Goal: Task Accomplishment & Management: Manage account settings

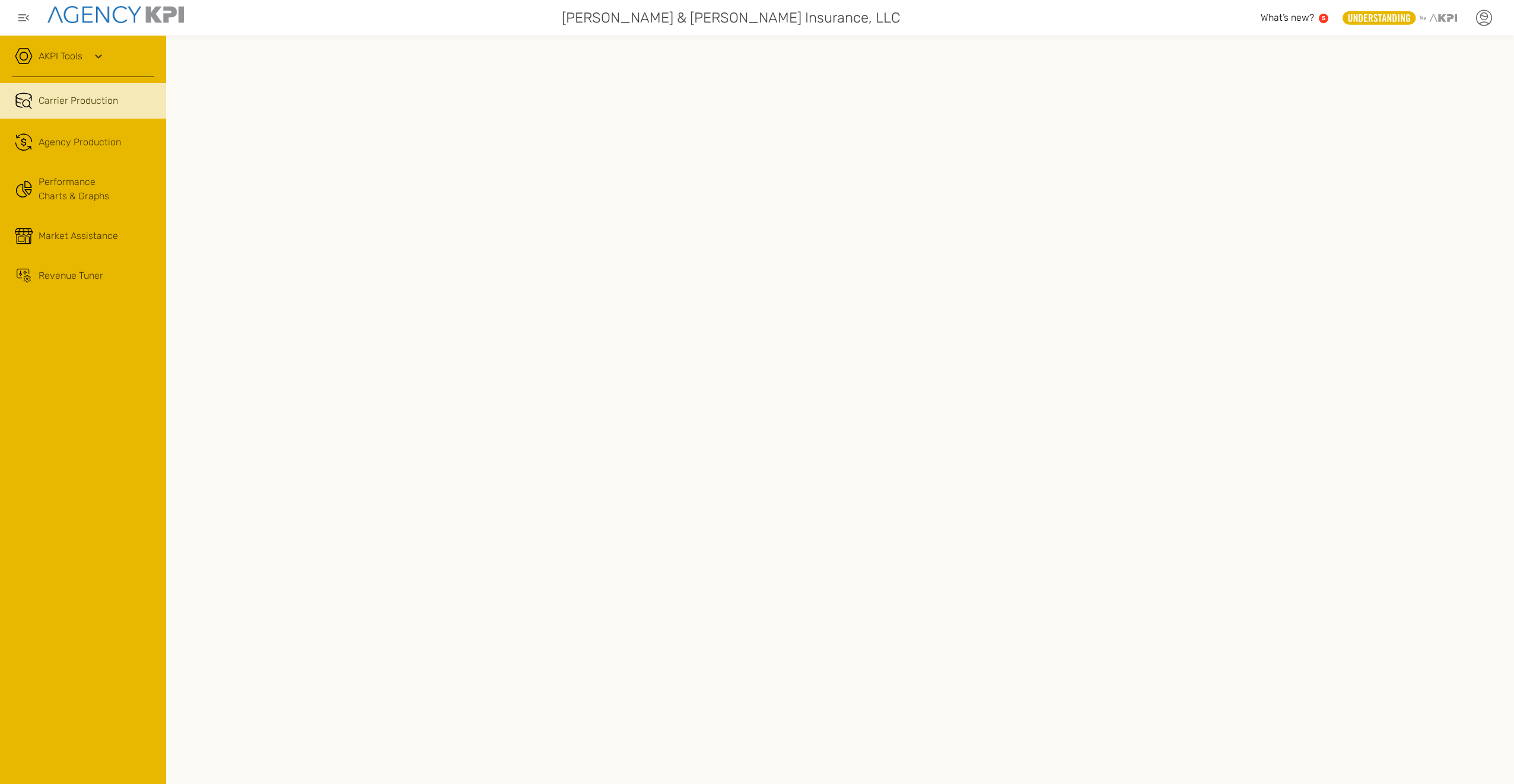
click at [1481, 16] on icon at bounding box center [1483, 18] width 18 height 18
click at [1417, 46] on link "My Profile" at bounding box center [1419, 50] width 37 height 10
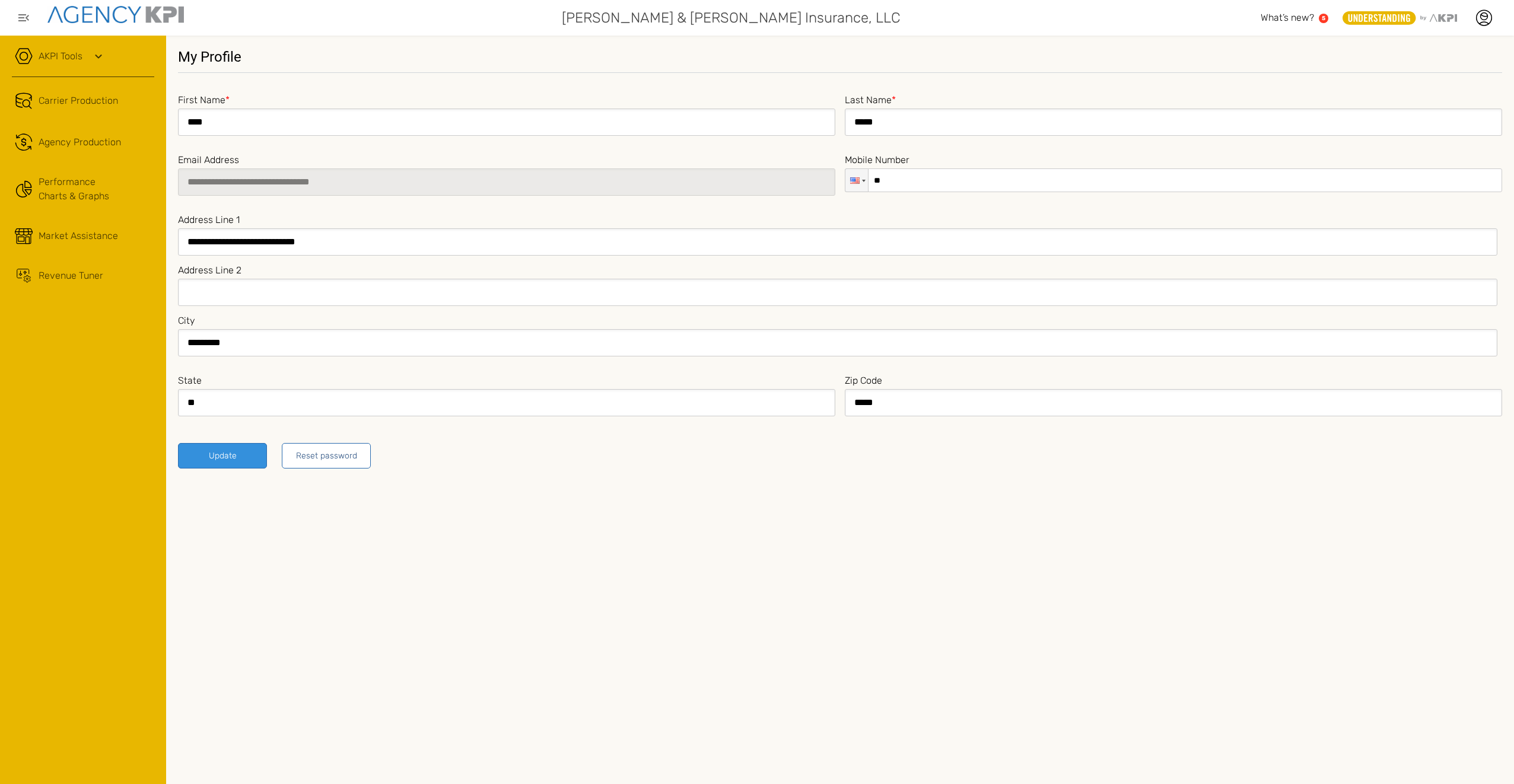
click at [925, 180] on input "**" at bounding box center [1174, 180] width 658 height 24
type input "**********"
click at [302, 455] on button "Reset password" at bounding box center [326, 455] width 89 height 25
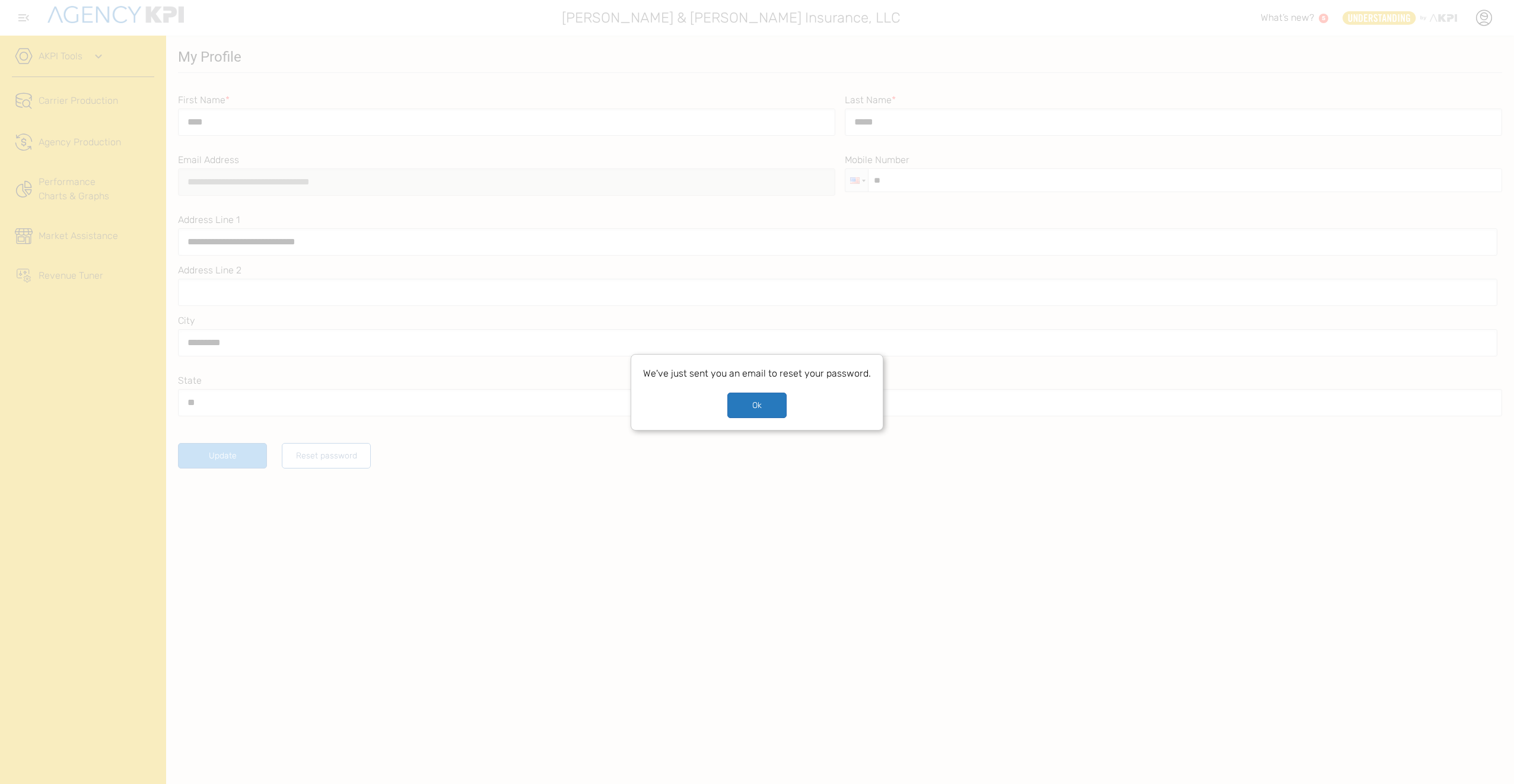
click at [777, 410] on button "Ok" at bounding box center [756, 405] width 59 height 25
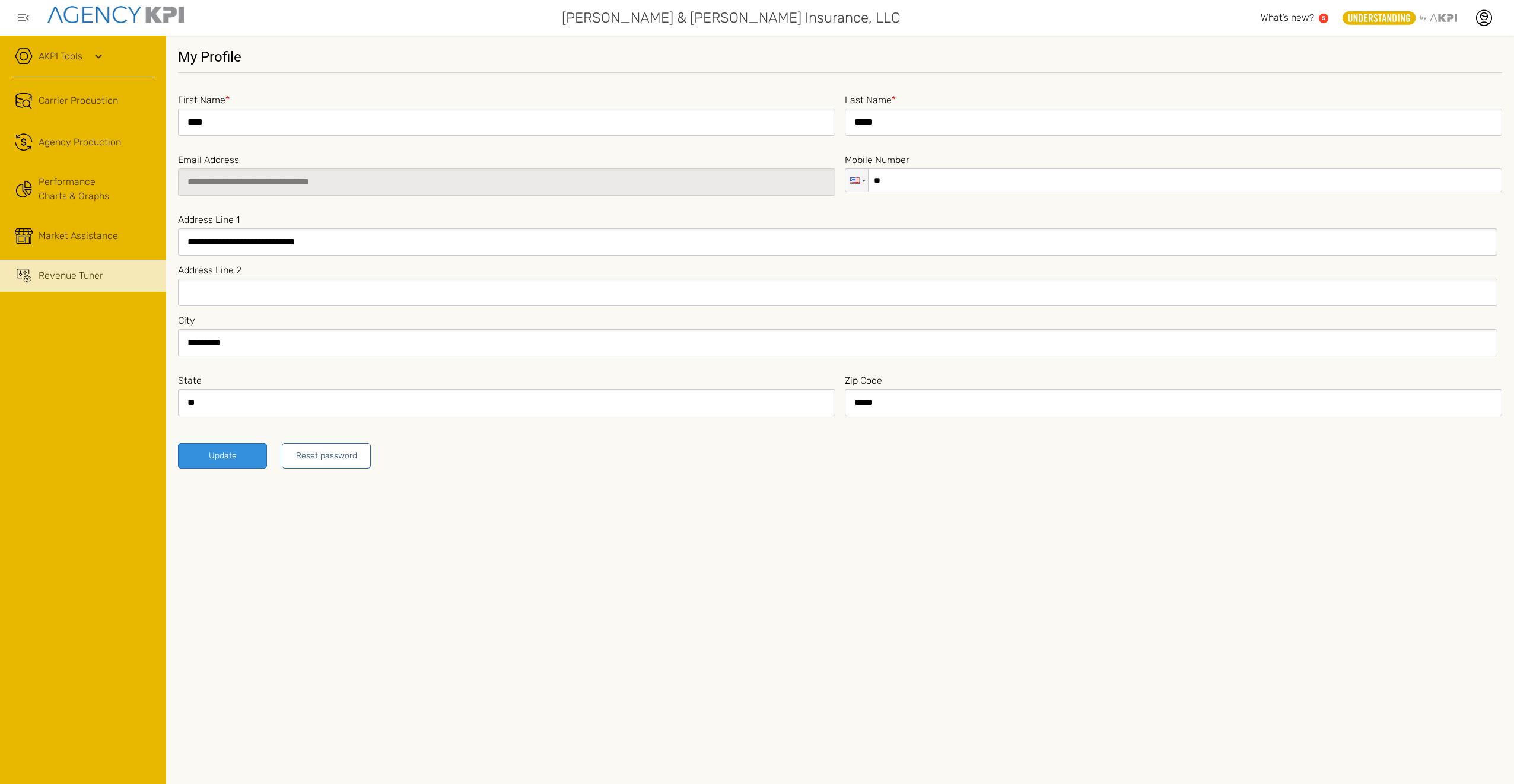
click at [90, 270] on div "Revenue Tuner" at bounding box center [71, 276] width 65 height 14
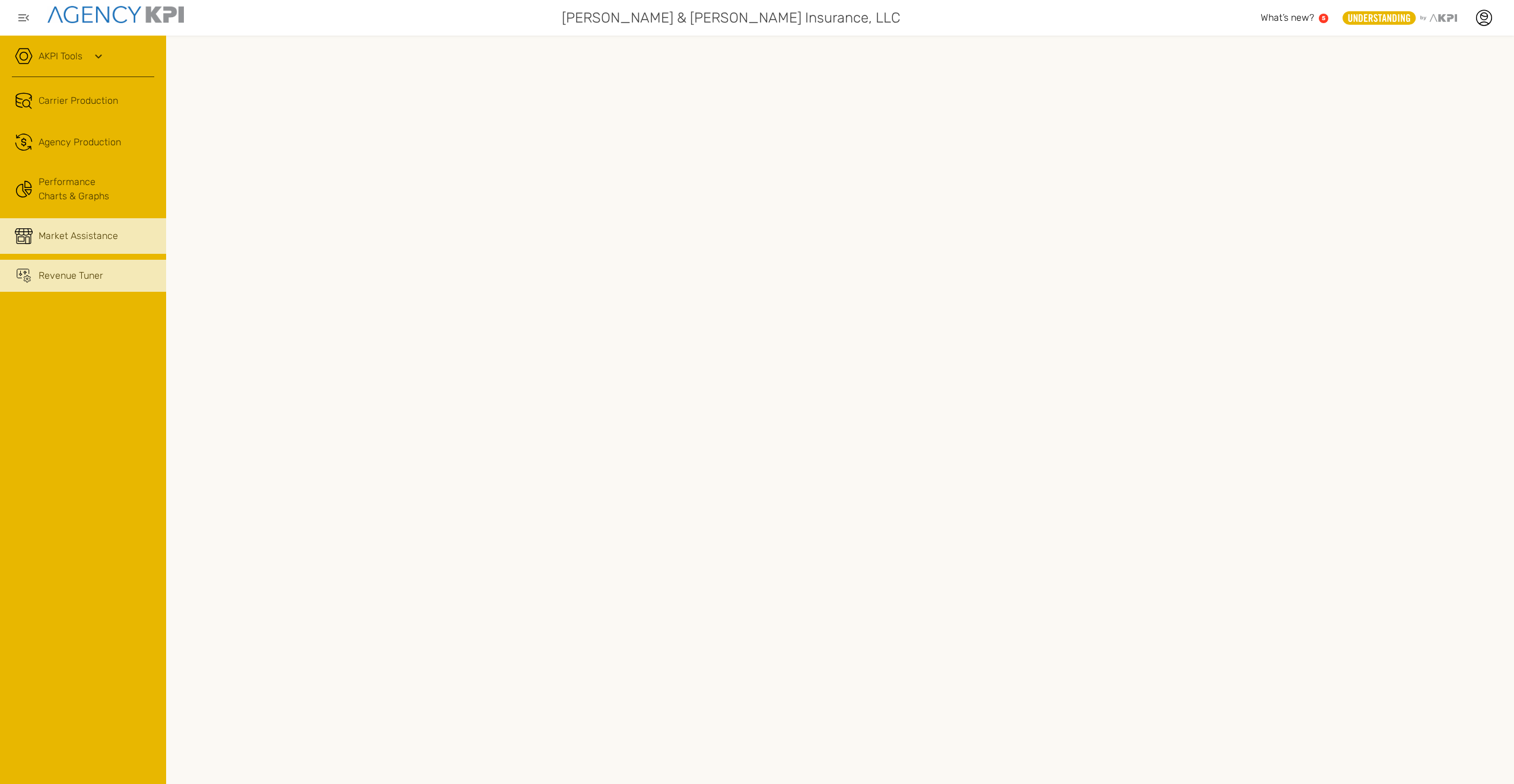
click at [112, 238] on div "Market Assistance" at bounding box center [78, 235] width 80 height 14
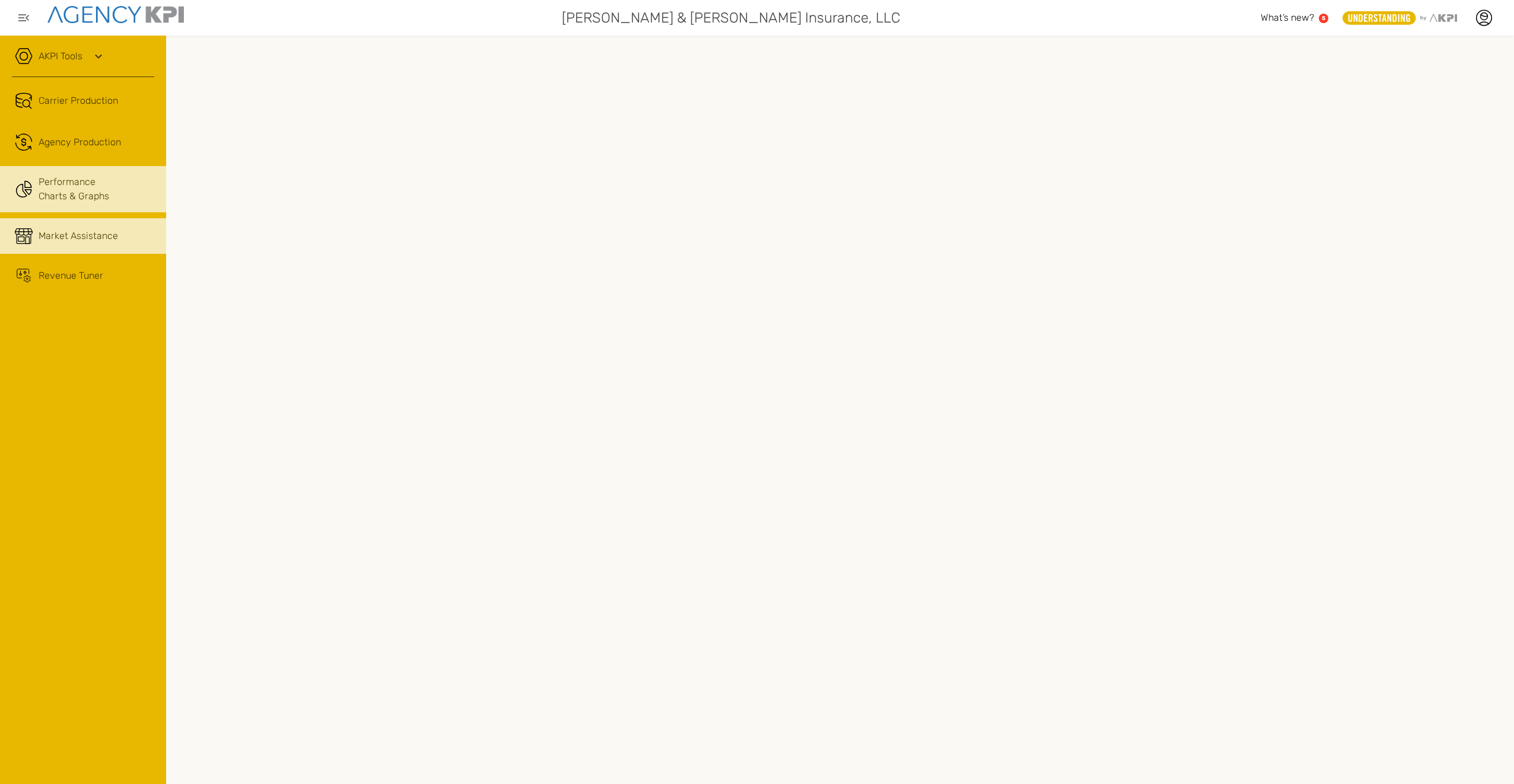
click at [129, 200] on link "Performance Charts & Graphs" at bounding box center [83, 189] width 166 height 46
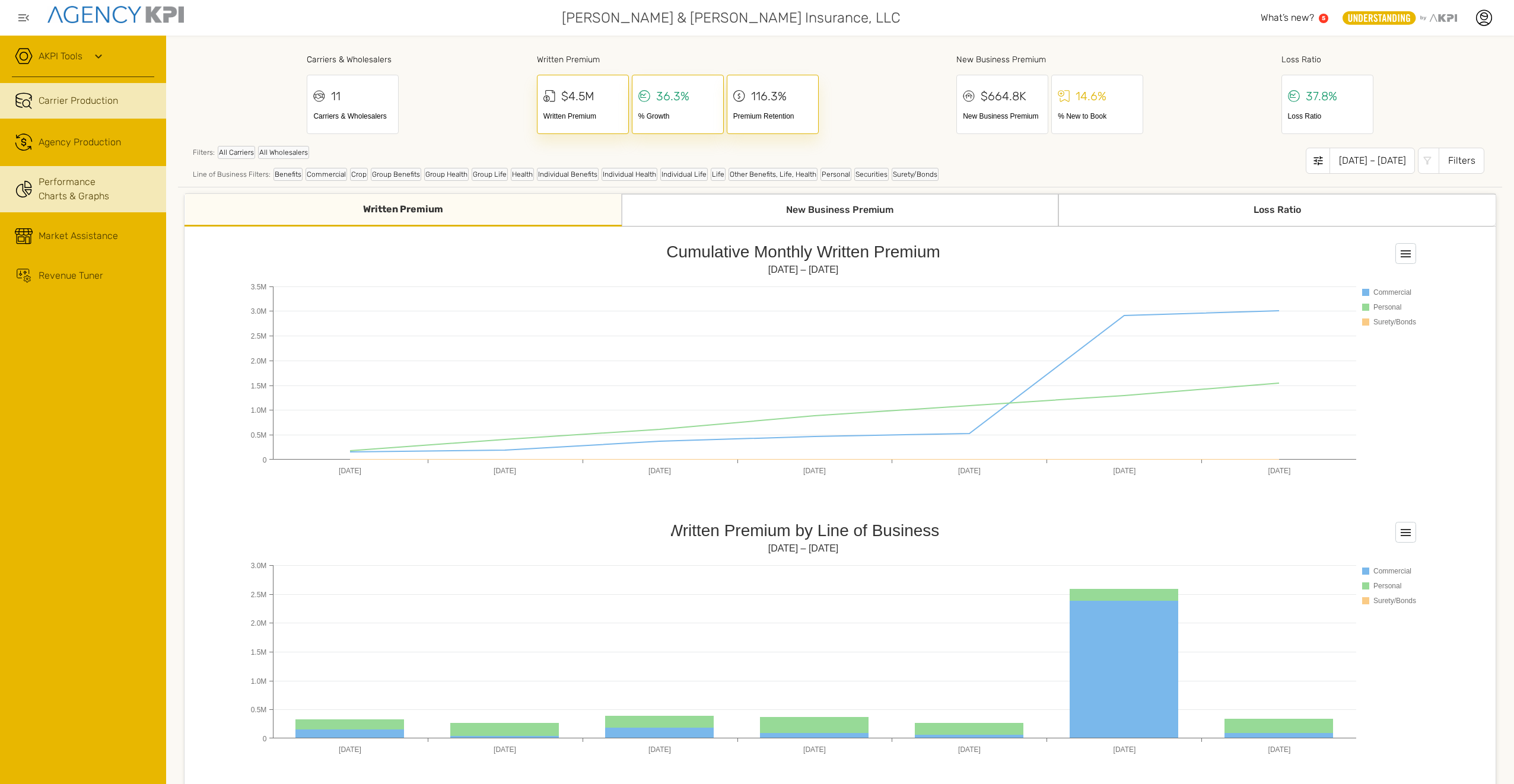
click at [122, 102] on div "Carrier Production" at bounding box center [97, 101] width 116 height 14
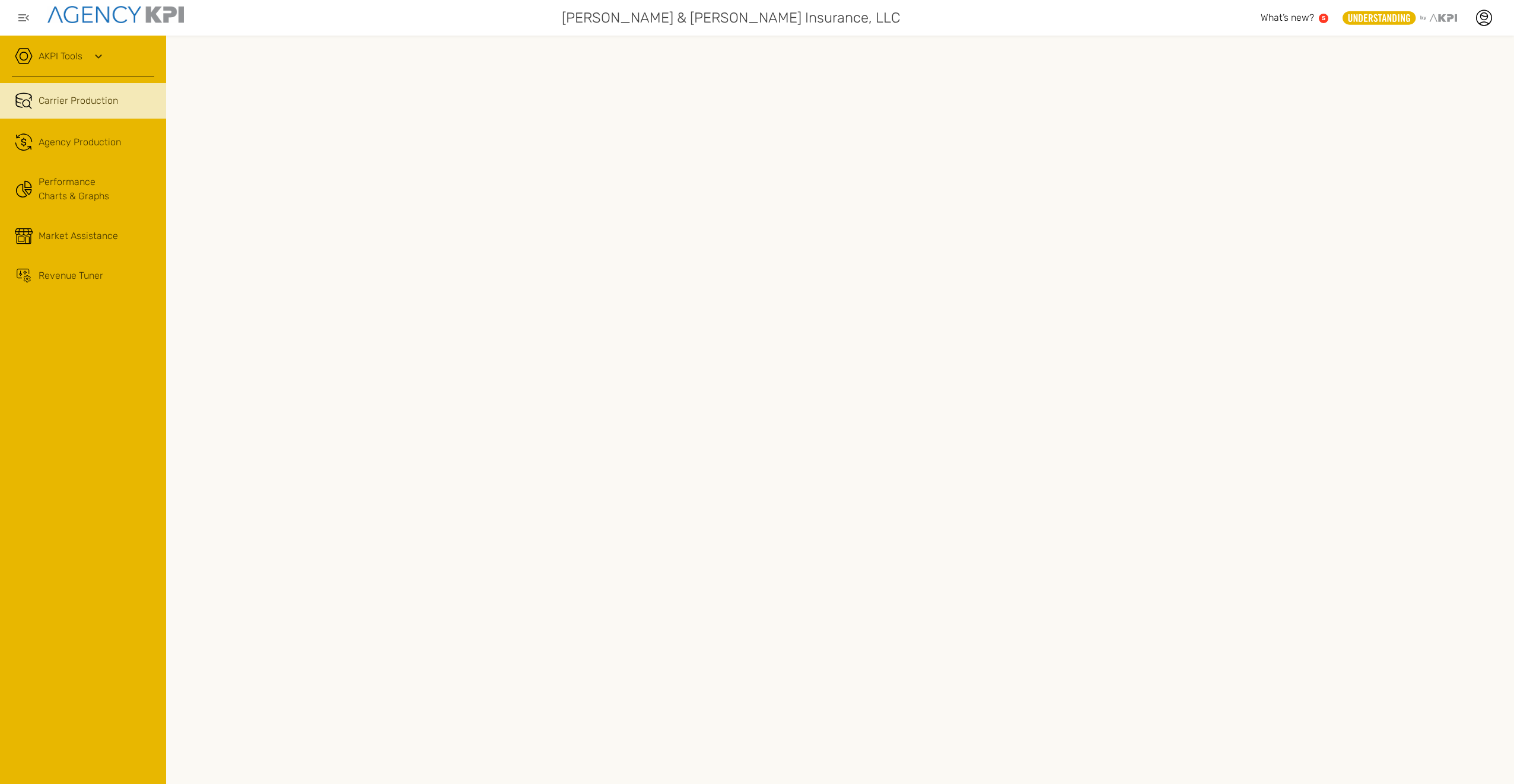
click at [72, 53] on link "AKPI Tools" at bounding box center [61, 56] width 44 height 14
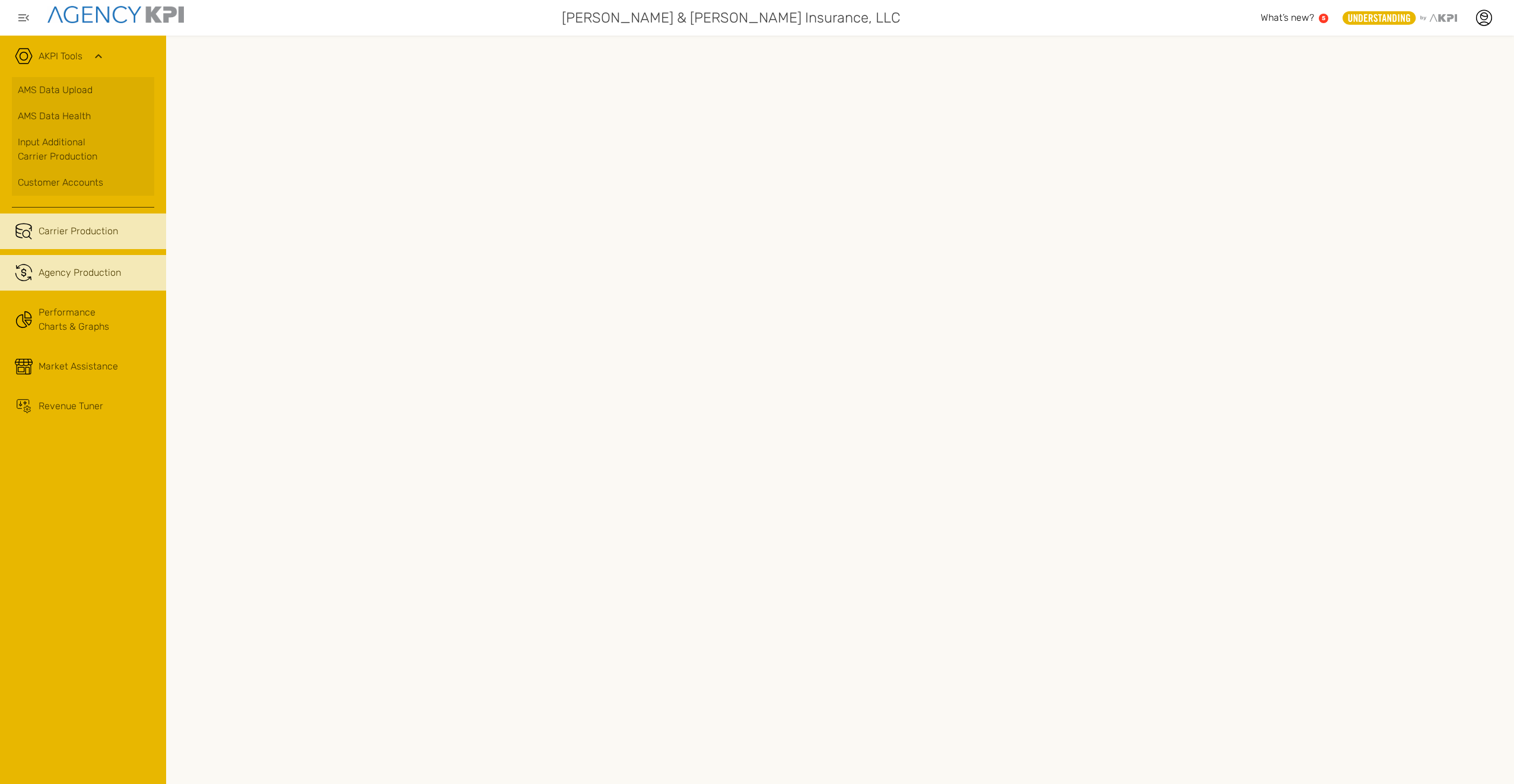
click at [108, 278] on div "Agency Production" at bounding box center [80, 272] width 82 height 14
click at [76, 233] on span "Carrier Production" at bounding box center [78, 231] width 80 height 14
